Goal: Information Seeking & Learning: Compare options

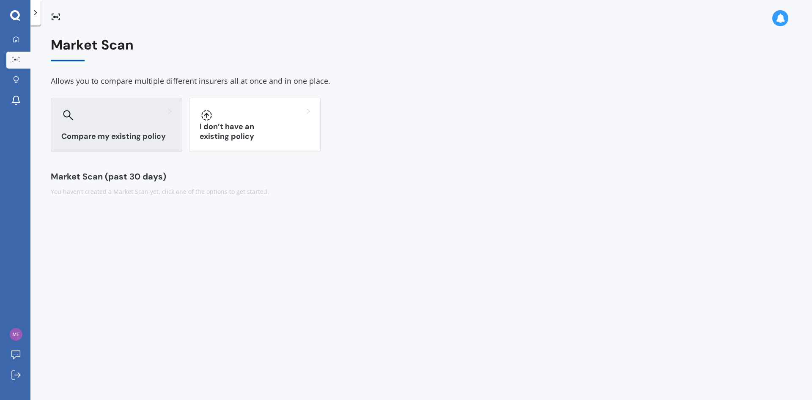
click at [136, 133] on h3 "Compare my existing policy" at bounding box center [116, 137] width 110 height 10
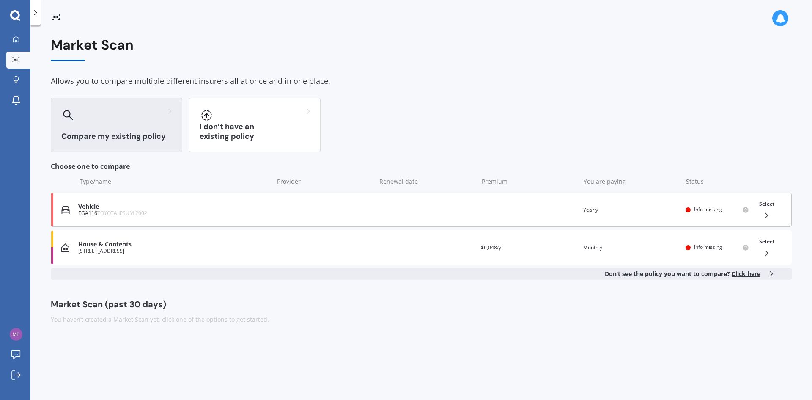
click at [704, 209] on span "Info missing" at bounding box center [708, 209] width 28 height 7
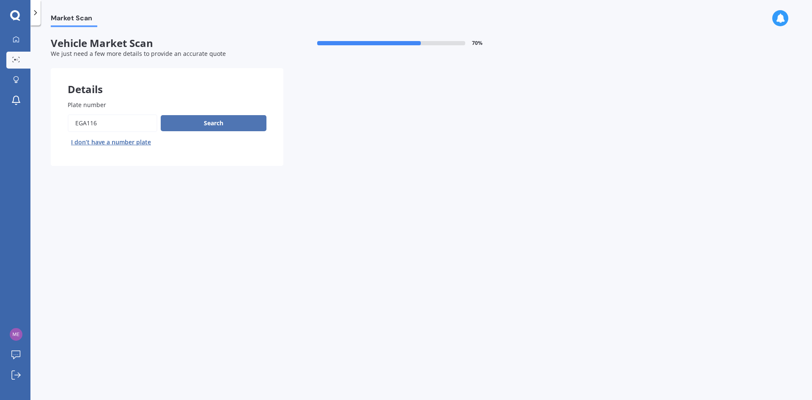
click at [223, 123] on button "Search" at bounding box center [214, 123] width 106 height 16
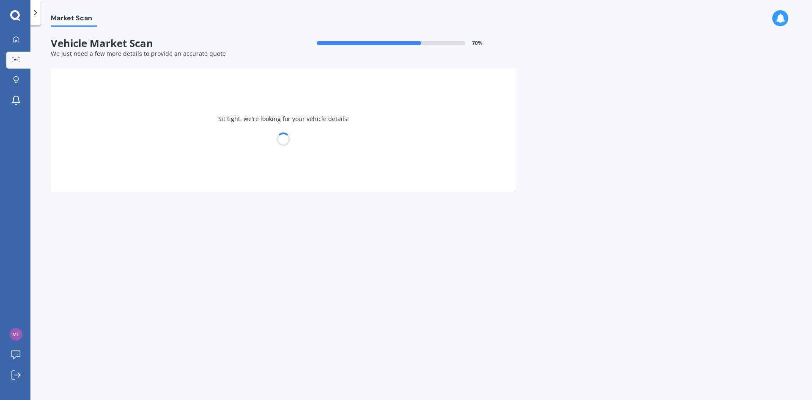
select select "TOYOTA"
select select "IPSUM"
select select "27"
select select "07"
select select "1957"
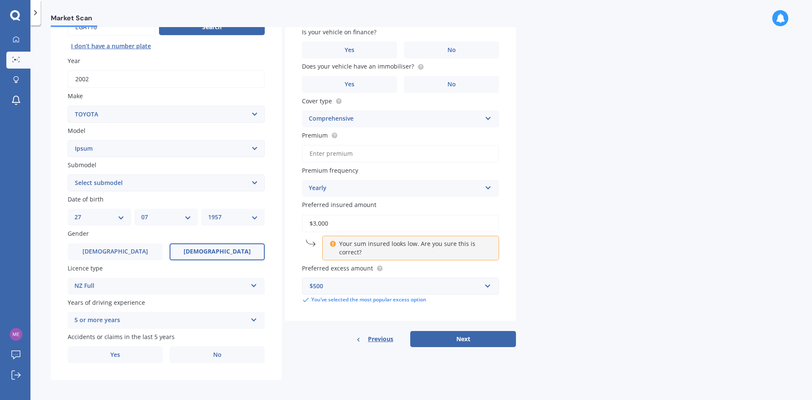
scroll to position [96, 0]
click at [215, 356] on span "No" at bounding box center [217, 354] width 8 height 7
click at [0, 0] on input "No" at bounding box center [0, 0] width 0 height 0
drag, startPoint x: 807, startPoint y: 129, endPoint x: 796, endPoint y: 61, distance: 69.1
click at [796, 61] on div "Market Scan Vehicle Market Scan 70 % We just need a few more details to provide…" at bounding box center [421, 214] width 782 height 374
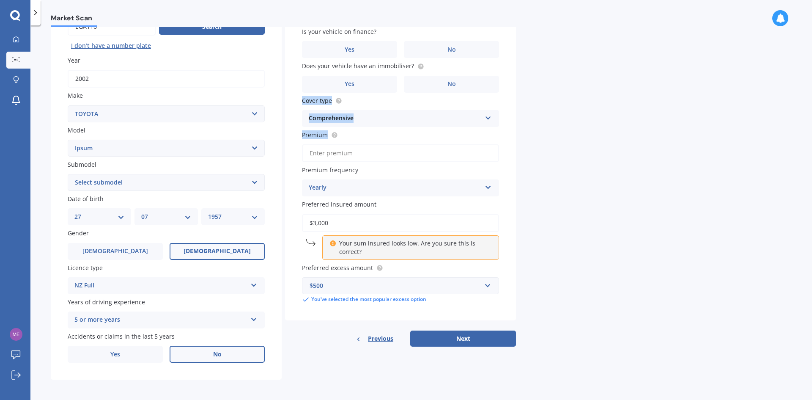
click at [770, 103] on div "Market Scan Vehicle Market Scan 70 % We just need a few more details to provide…" at bounding box center [421, 214] width 782 height 374
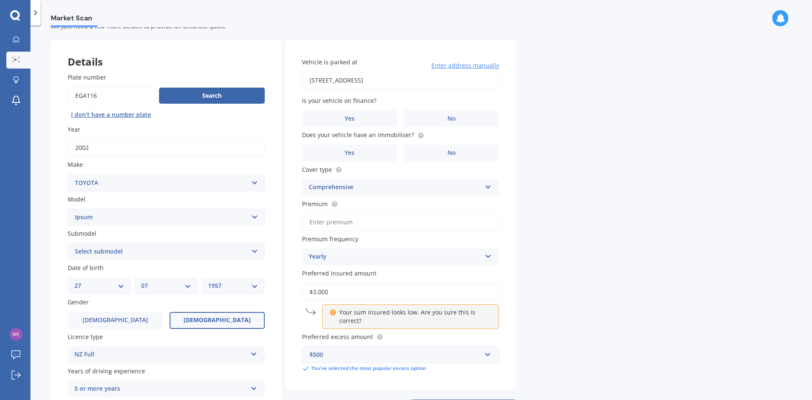
scroll to position [21, 0]
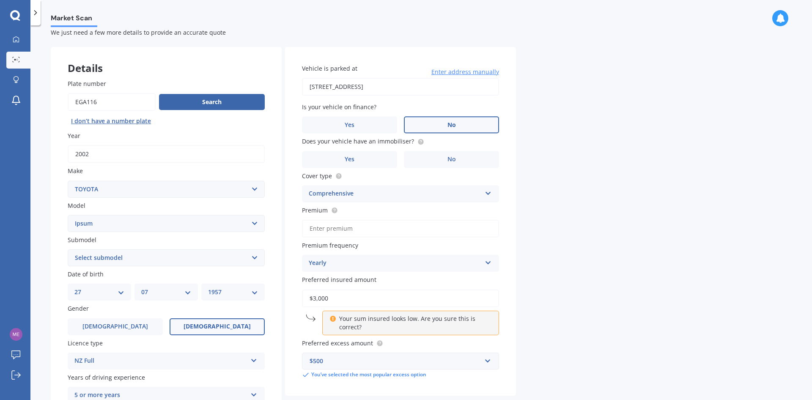
click at [455, 122] on span "No" at bounding box center [452, 124] width 8 height 7
click at [0, 0] on input "No" at bounding box center [0, 0] width 0 height 0
click at [450, 156] on span "No" at bounding box center [452, 159] width 8 height 7
click at [0, 0] on input "No" at bounding box center [0, 0] width 0 height 0
click at [438, 223] on input "Premium" at bounding box center [400, 229] width 197 height 18
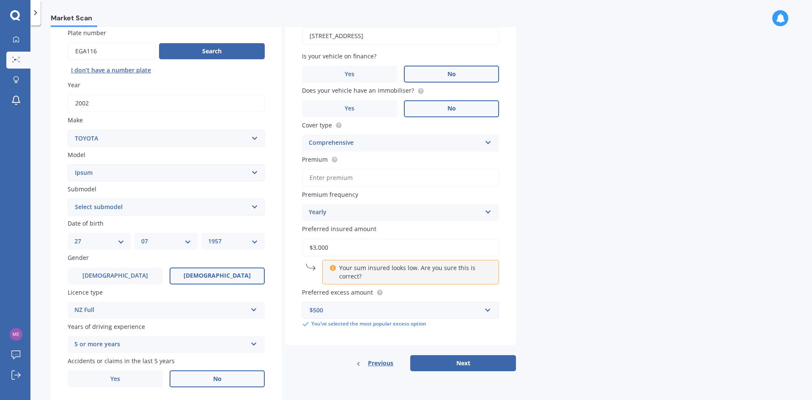
scroll to position [70, 0]
